Goal: Find specific page/section: Find specific page/section

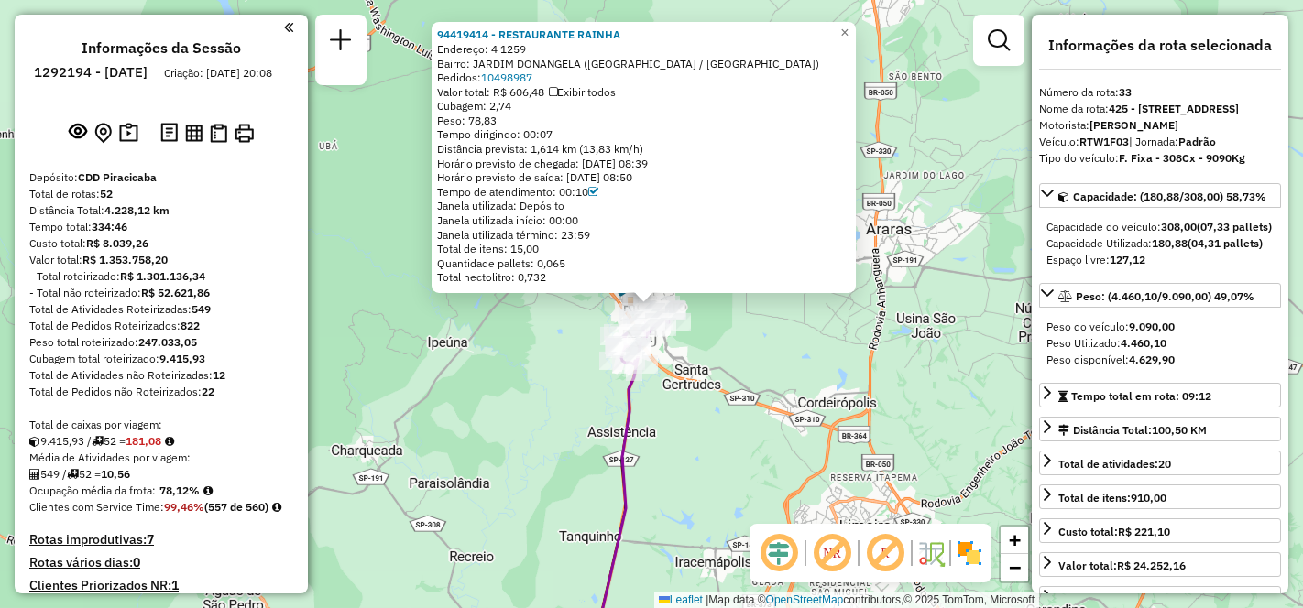
select select "**********"
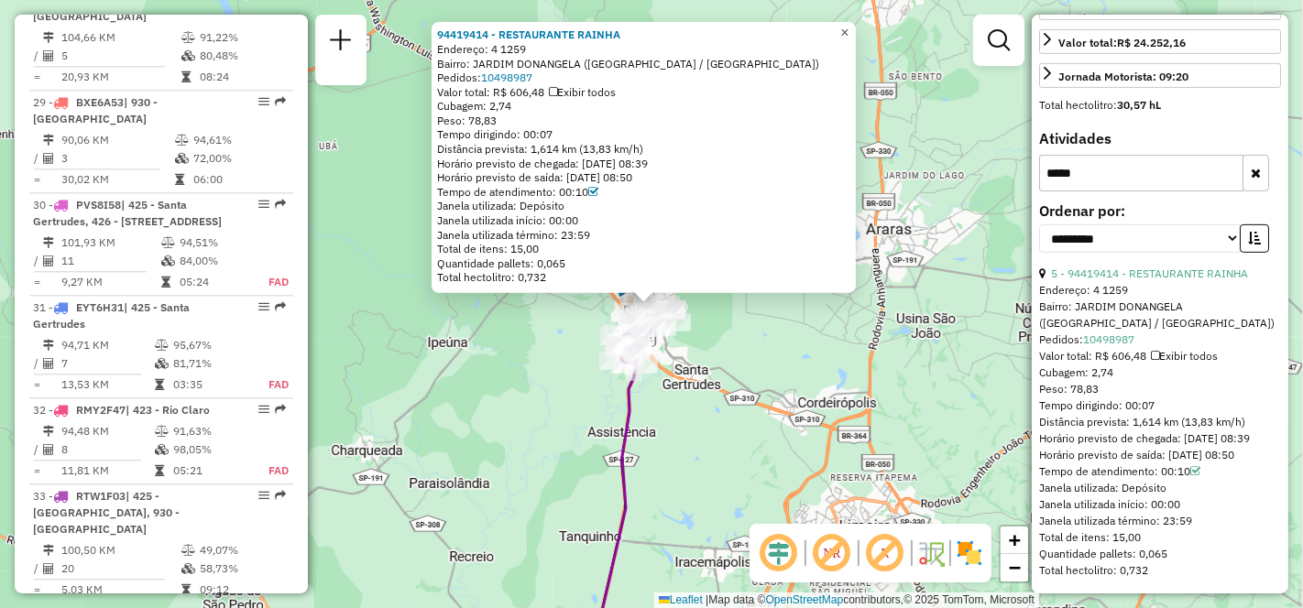
drag, startPoint x: 860, startPoint y: 26, endPoint x: 848, endPoint y: 58, distance: 34.5
click at [849, 26] on span "×" at bounding box center [844, 33] width 8 height 16
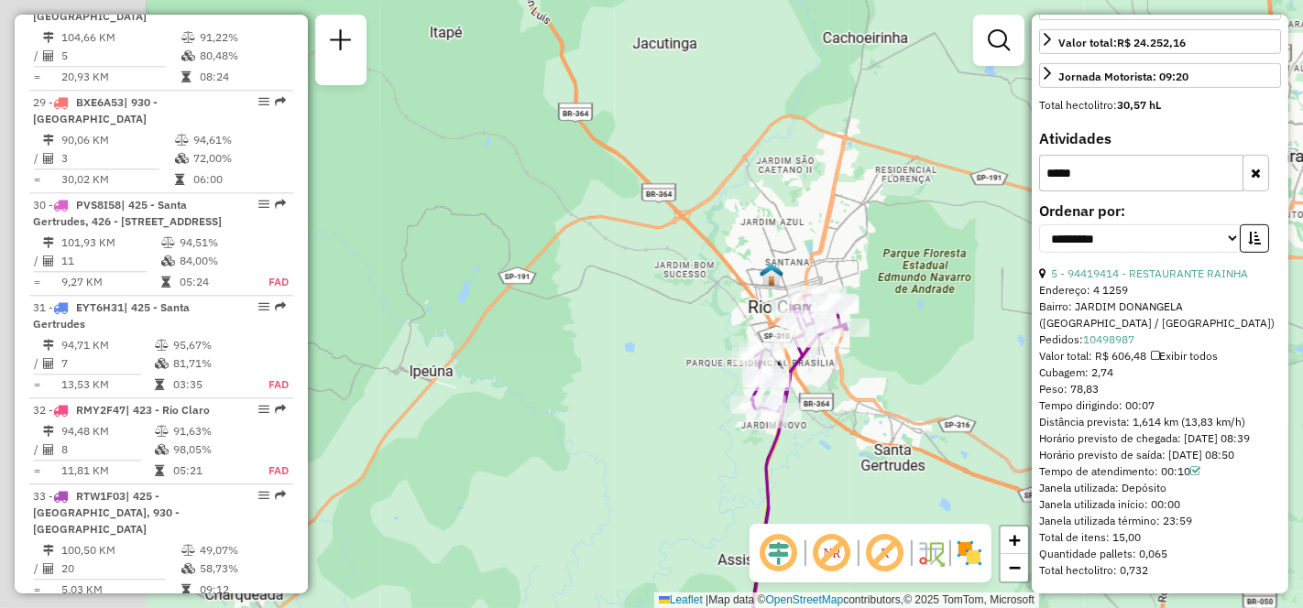
drag, startPoint x: 685, startPoint y: 378, endPoint x: 875, endPoint y: 441, distance: 200.8
click at [875, 441] on div "Janela de atendimento Grade de atendimento Capacidade Transportadoras Veículos …" at bounding box center [651, 304] width 1303 height 608
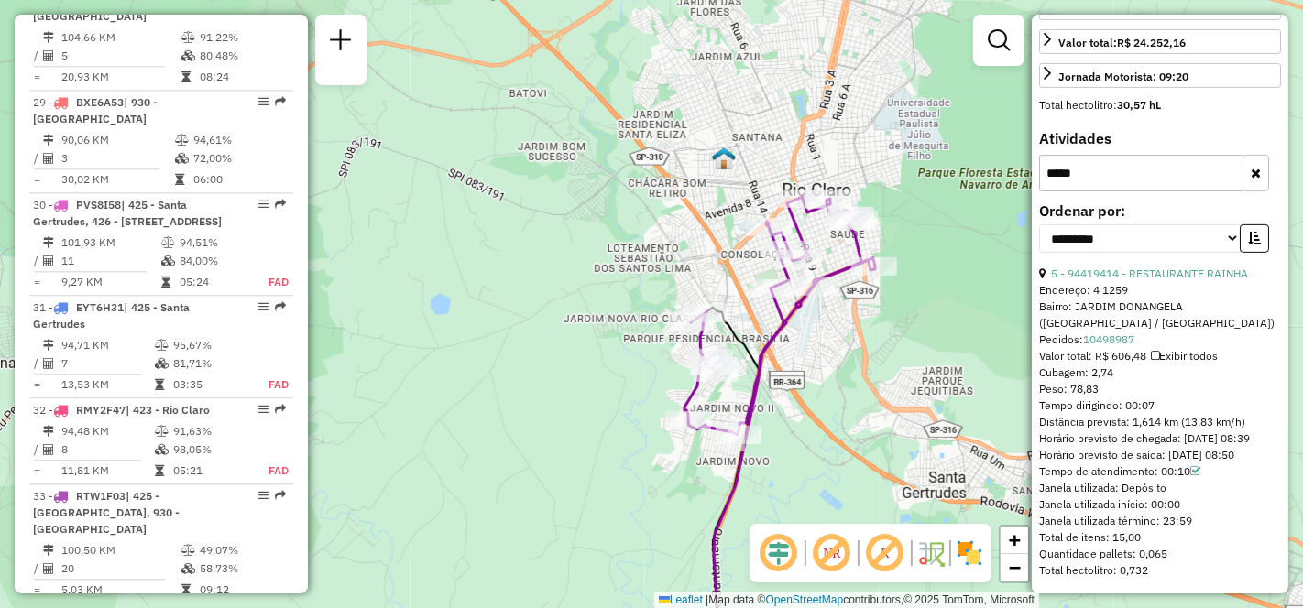
drag, startPoint x: 903, startPoint y: 367, endPoint x: 887, endPoint y: 374, distance: 16.8
click at [887, 374] on div "Janela de atendimento Grade de atendimento Capacidade Transportadoras Veículos …" at bounding box center [651, 304] width 1303 height 608
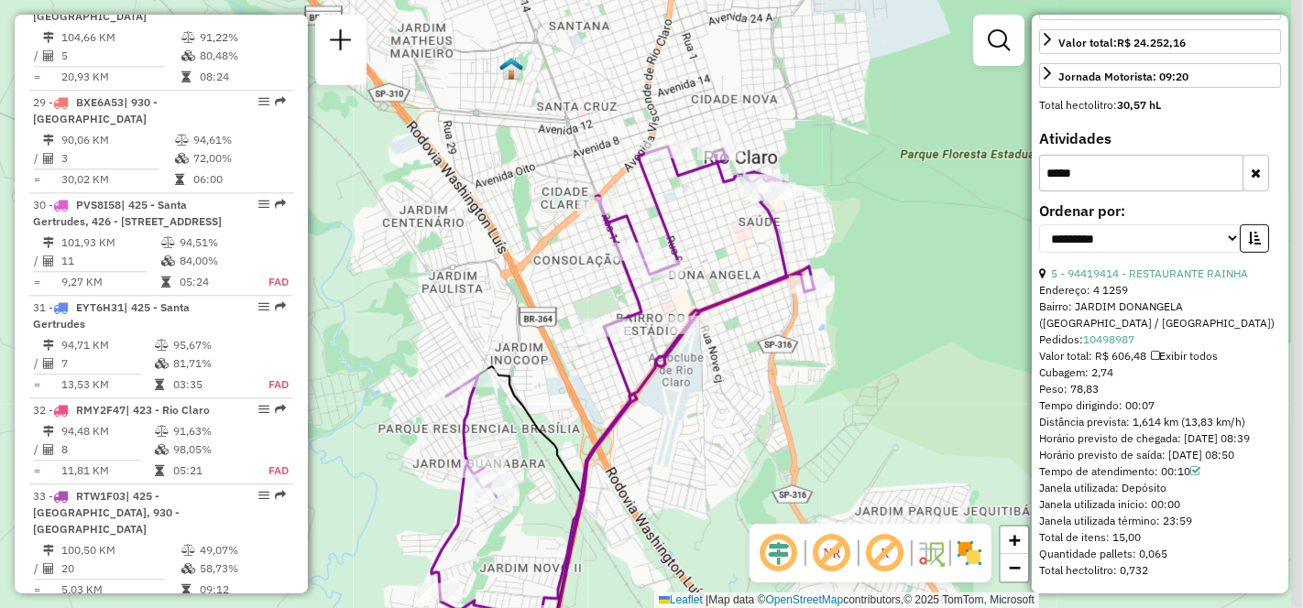
drag, startPoint x: 969, startPoint y: 292, endPoint x: 922, endPoint y: 418, distance: 134.0
click at [922, 418] on div "Janela de atendimento Grade de atendimento Capacidade Transportadoras Veículos …" at bounding box center [651, 304] width 1303 height 608
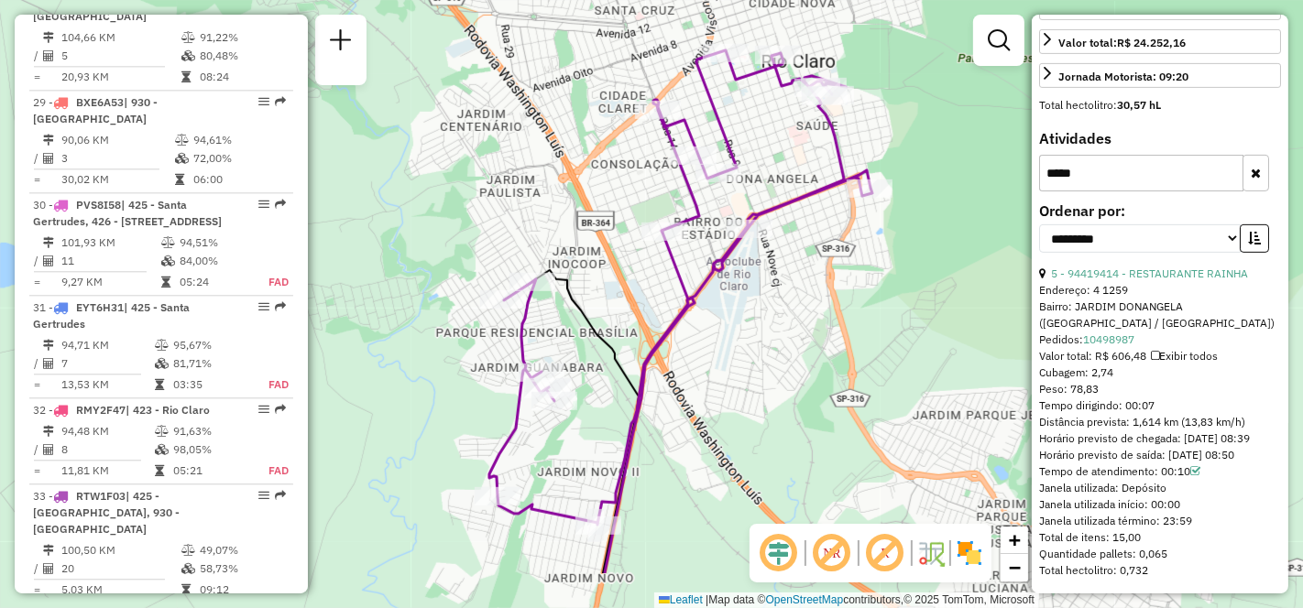
drag, startPoint x: 795, startPoint y: 389, endPoint x: 852, endPoint y: 293, distance: 111.0
click at [852, 293] on div "Janela de atendimento Grade de atendimento Capacidade Transportadoras Veículos …" at bounding box center [651, 304] width 1303 height 608
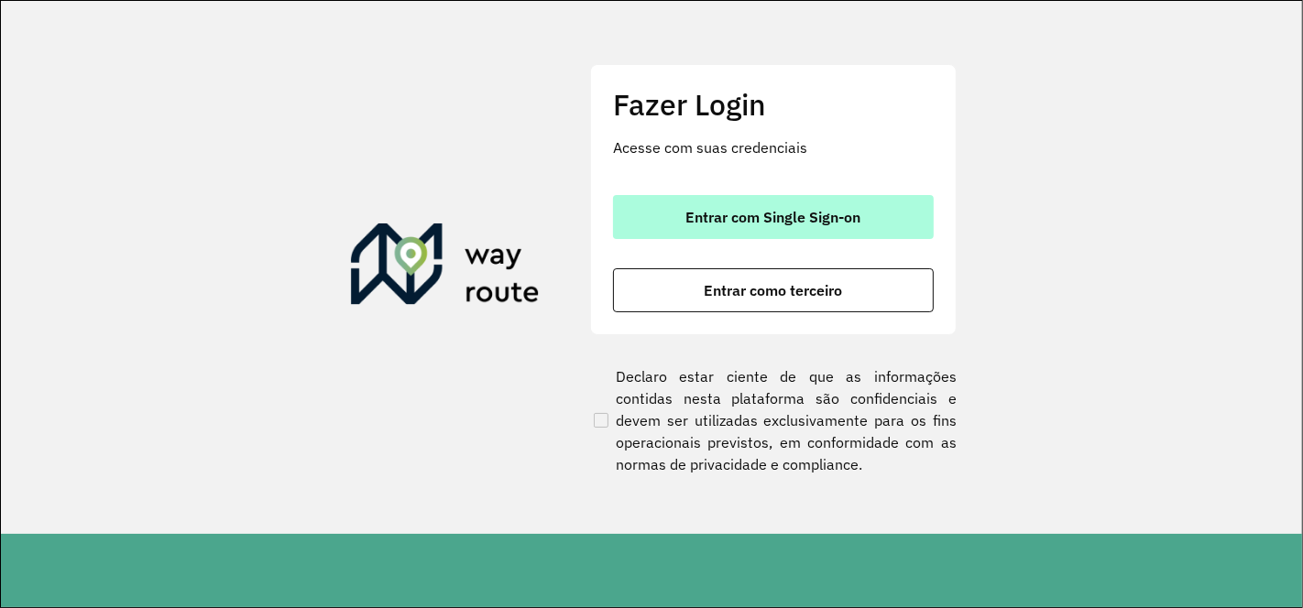
click at [844, 211] on span "Entrar com Single Sign-on" at bounding box center [773, 217] width 175 height 15
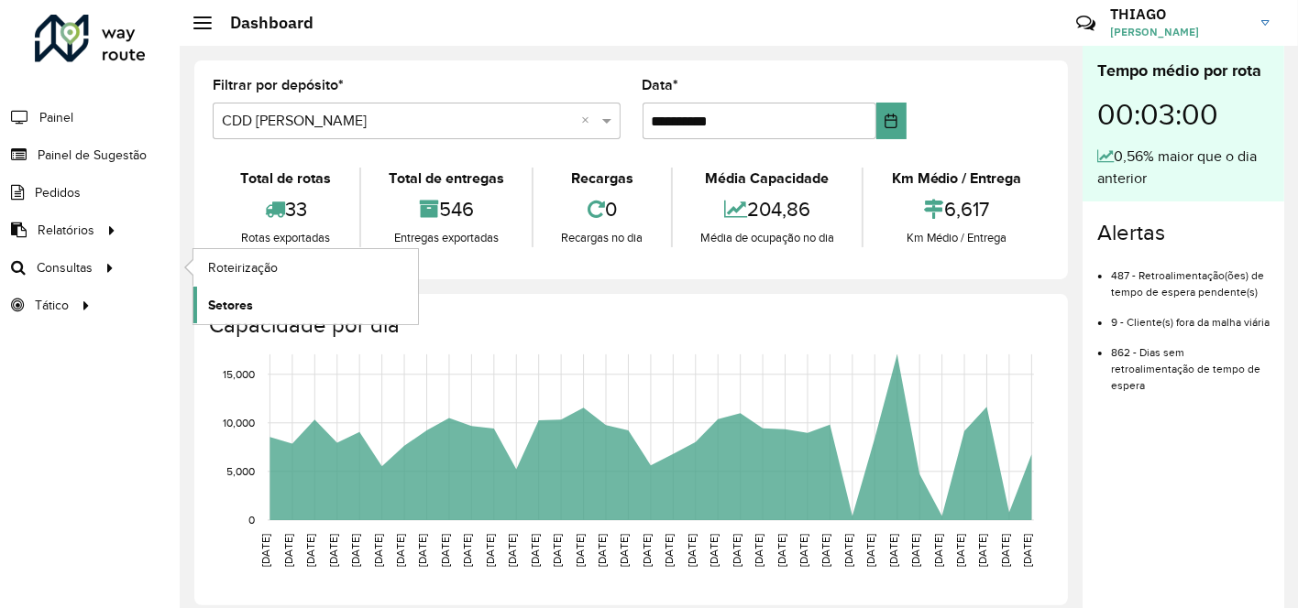
click at [218, 300] on span "Setores" at bounding box center [230, 305] width 45 height 19
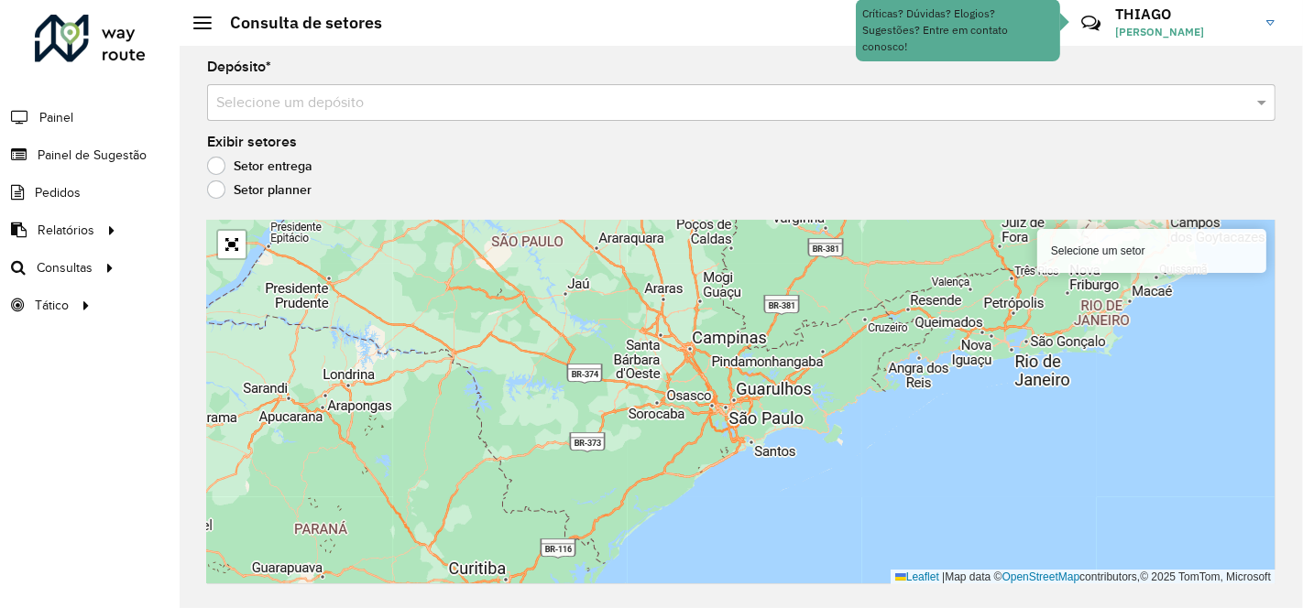
click at [389, 102] on input "text" at bounding box center [723, 104] width 1014 height 22
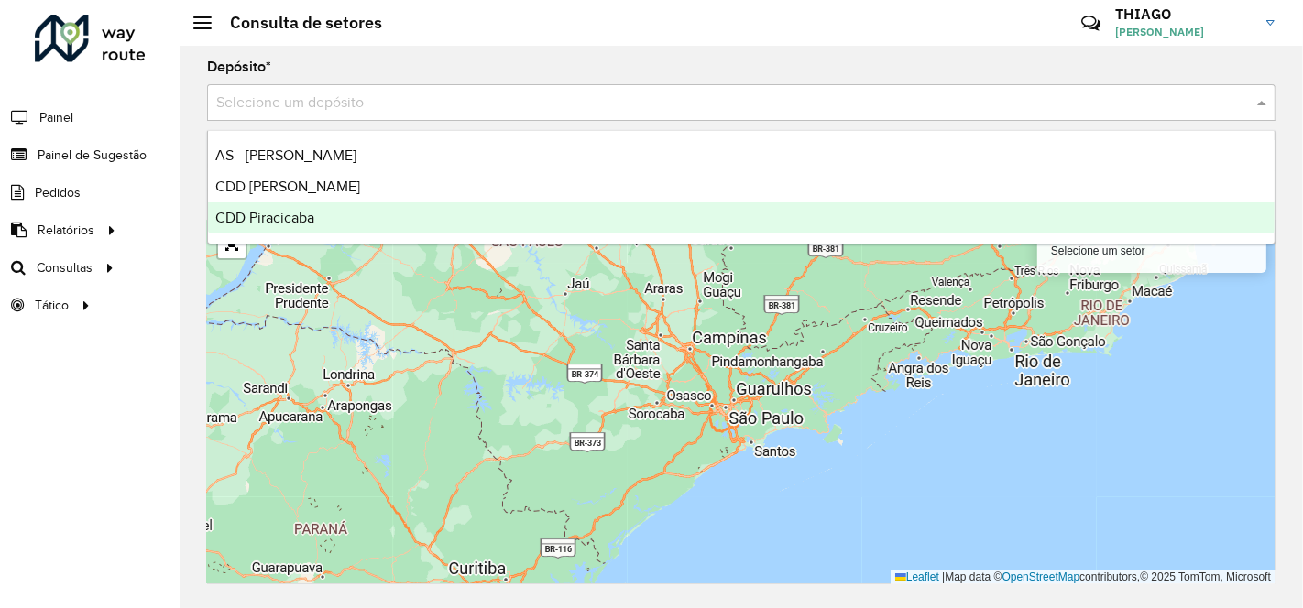
click at [314, 210] on span "CDD Piracicaba" at bounding box center [264, 218] width 99 height 16
